Goal: Task Accomplishment & Management: Manage account settings

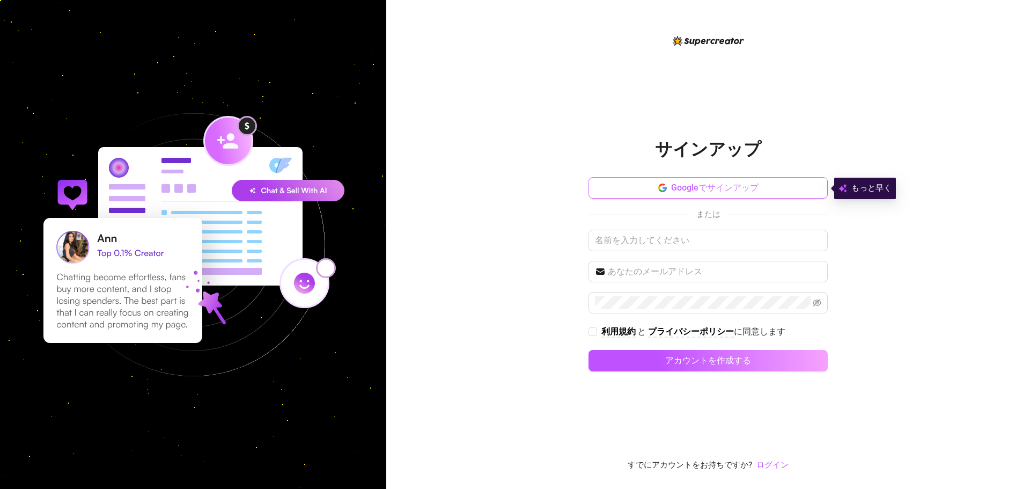
click at [721, 186] on font "Googleでサインアップ" at bounding box center [714, 187] width 87 height 10
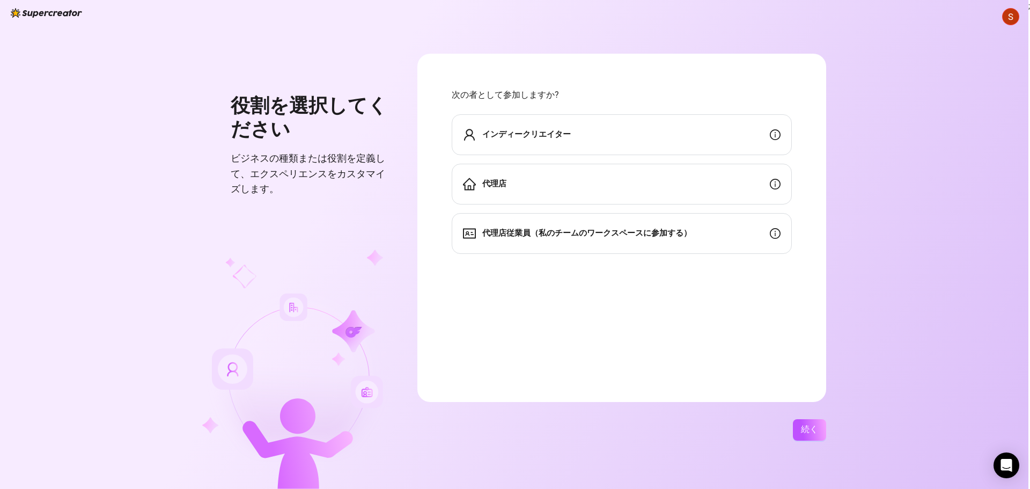
click at [709, 127] on div "インディークリエイター" at bounding box center [622, 134] width 340 height 41
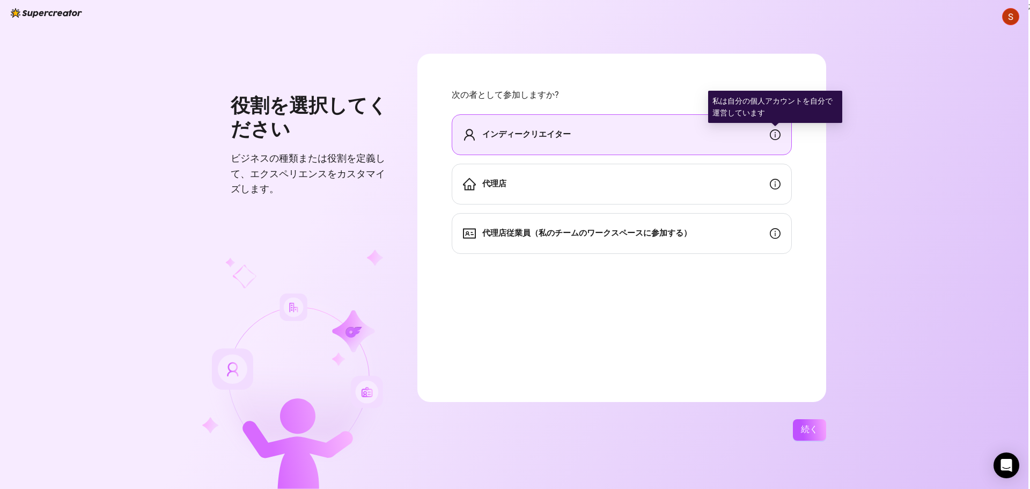
click at [779, 137] on icon "情報サークル" at bounding box center [775, 134] width 11 height 11
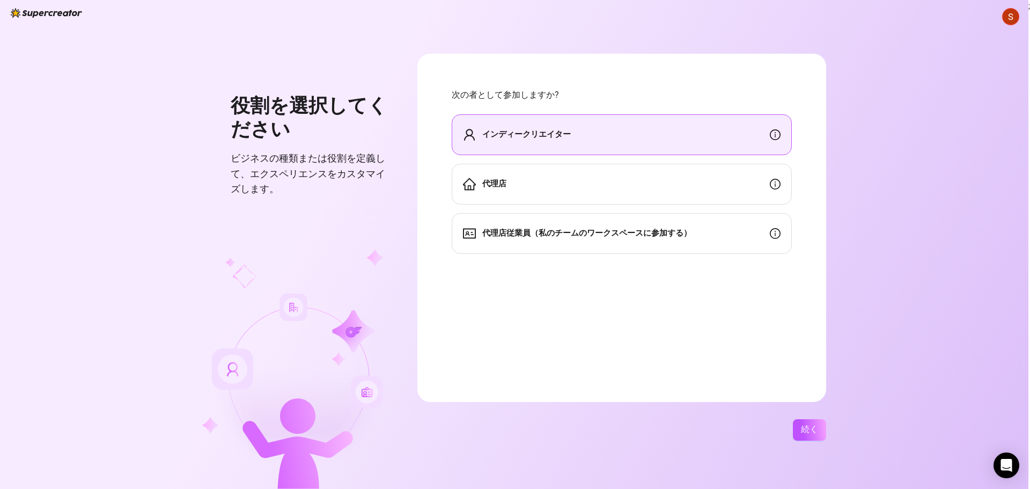
click at [637, 134] on div "インディークリエイター" at bounding box center [622, 134] width 340 height 41
click at [818, 428] on button "続く" at bounding box center [809, 429] width 33 height 21
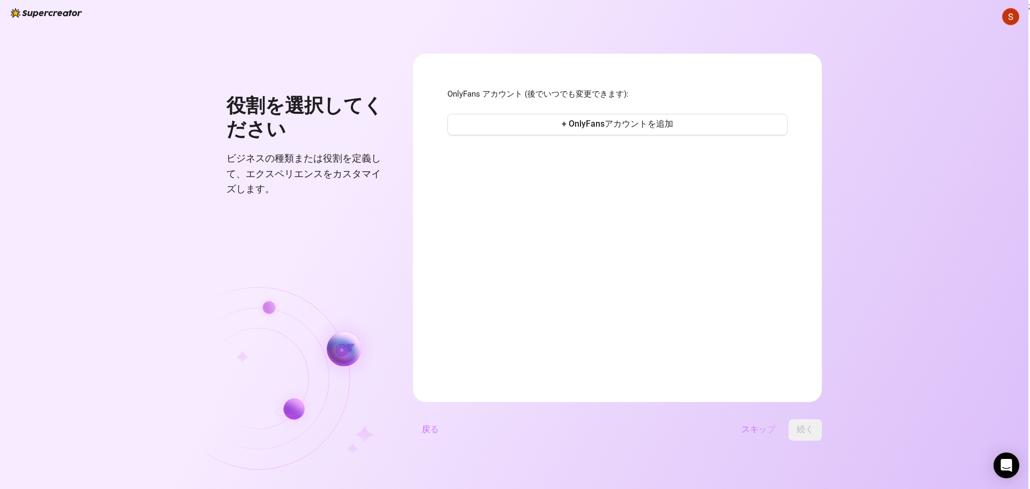
click at [771, 433] on font "スキップ" at bounding box center [758, 429] width 34 height 10
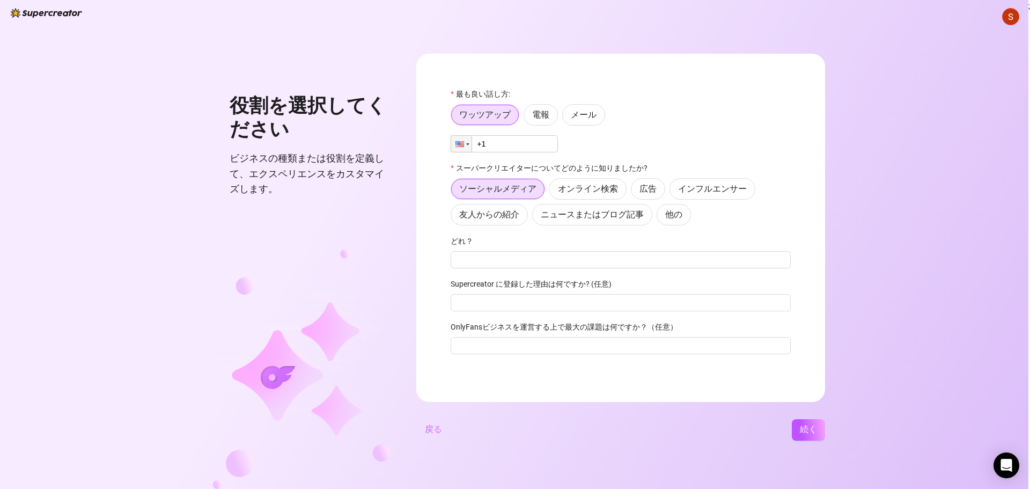
click at [1008, 20] on img at bounding box center [1010, 17] width 16 height 16
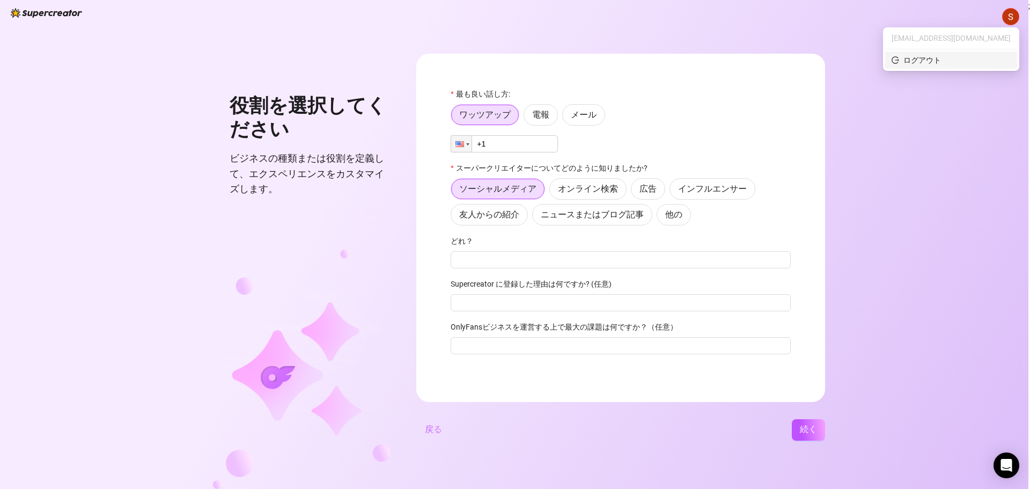
click at [941, 60] on font "ログアウト" at bounding box center [922, 60] width 38 height 9
